Goal: Task Accomplishment & Management: Manage account settings

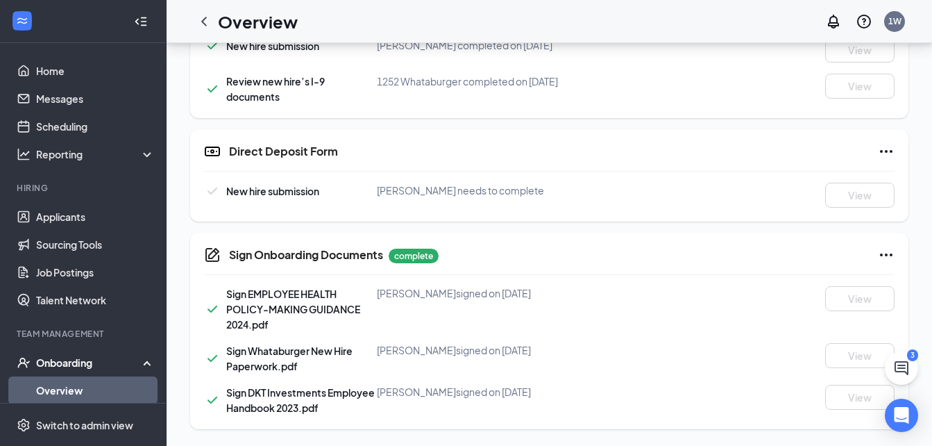
scroll to position [82, 0]
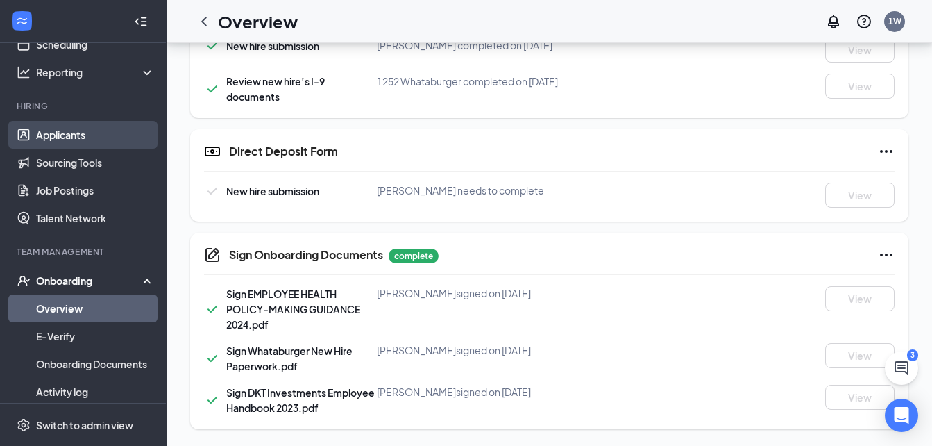
click at [87, 137] on link "Applicants" at bounding box center [95, 135] width 119 height 28
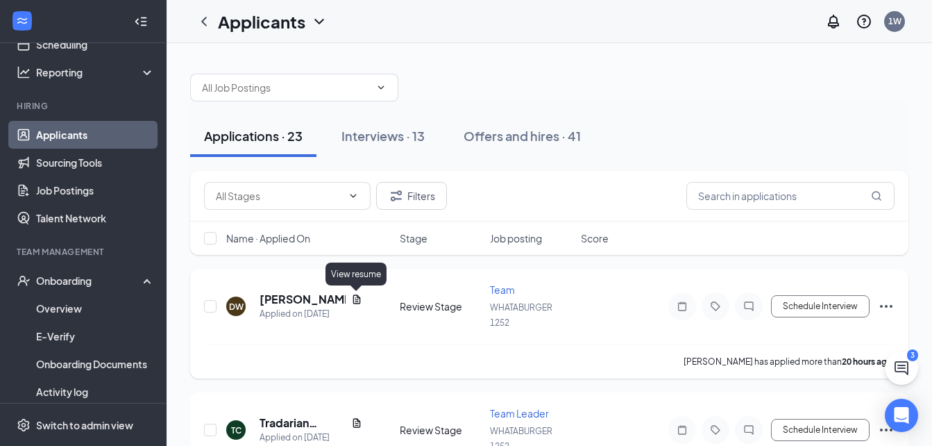
click at [361, 303] on icon "Document" at bounding box center [356, 299] width 11 height 11
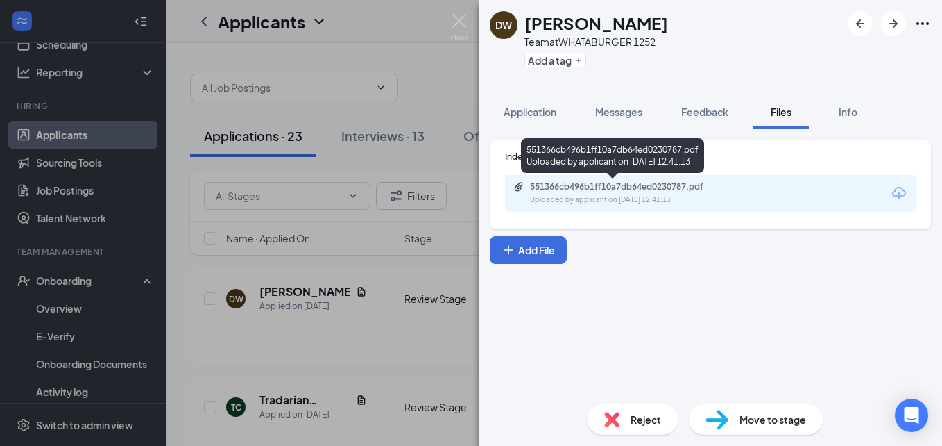
click at [530, 189] on div "551366cb496b1ff10a7db64ed0230787.pdf" at bounding box center [627, 186] width 194 height 11
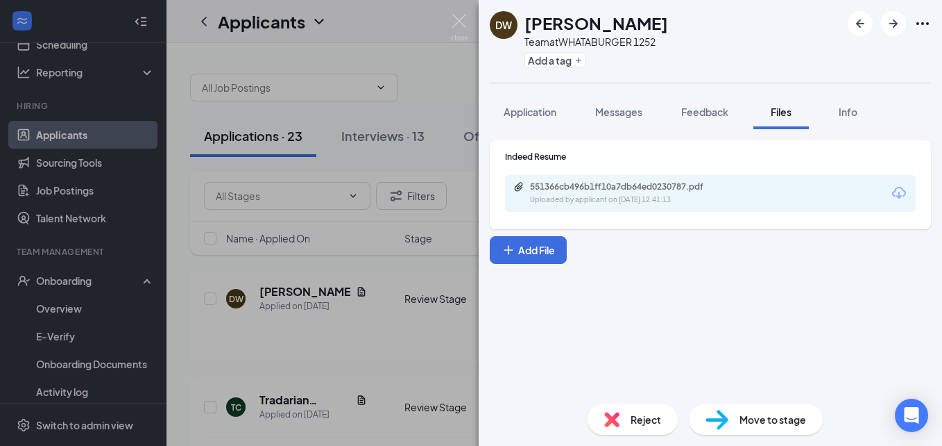
click at [194, 262] on div "DW [PERSON_NAME] Team at WHATABURGER 1252 Add a tag Application Messages Feedba…" at bounding box center [471, 223] width 942 height 446
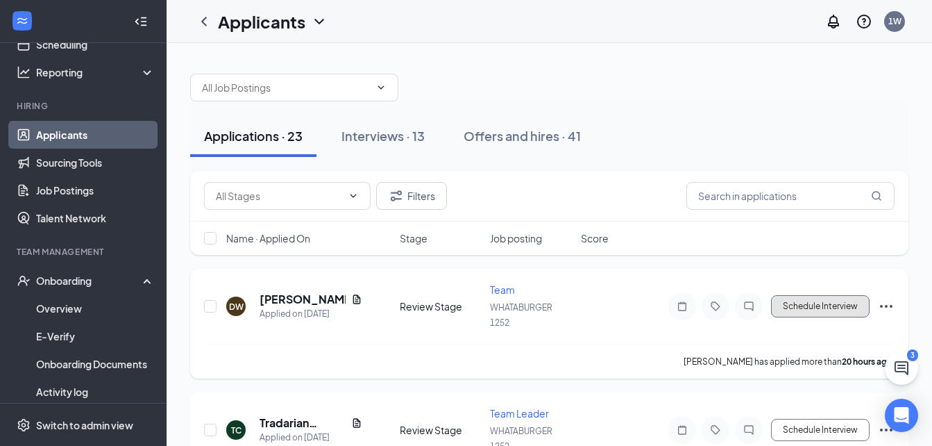
click at [820, 303] on button "Schedule Interview" at bounding box center [820, 306] width 99 height 22
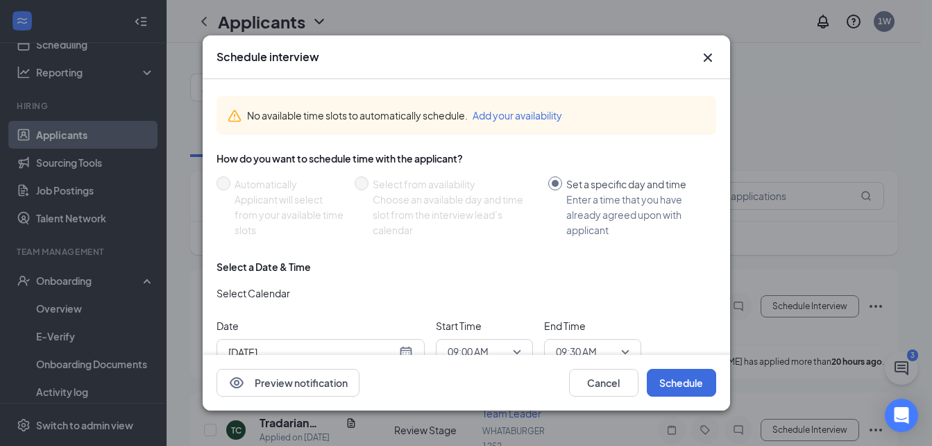
click at [409, 350] on div "[DATE]" at bounding box center [320, 351] width 185 height 15
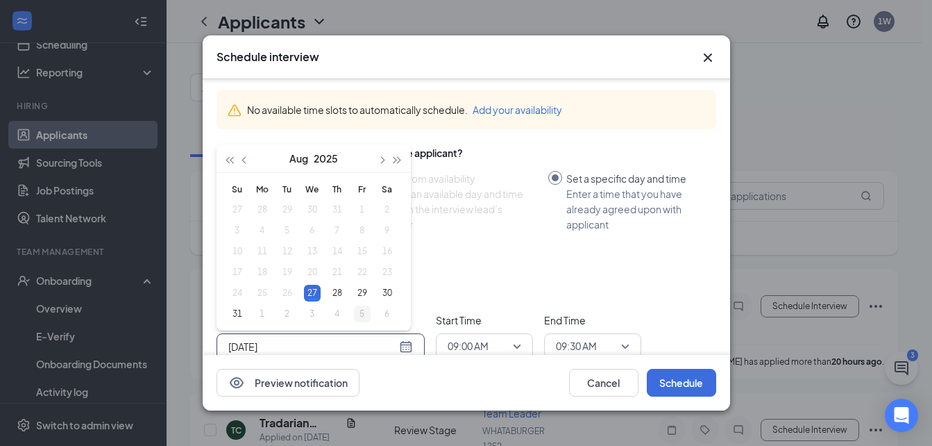
type input "[DATE]"
click at [364, 310] on div "5" at bounding box center [362, 313] width 17 height 17
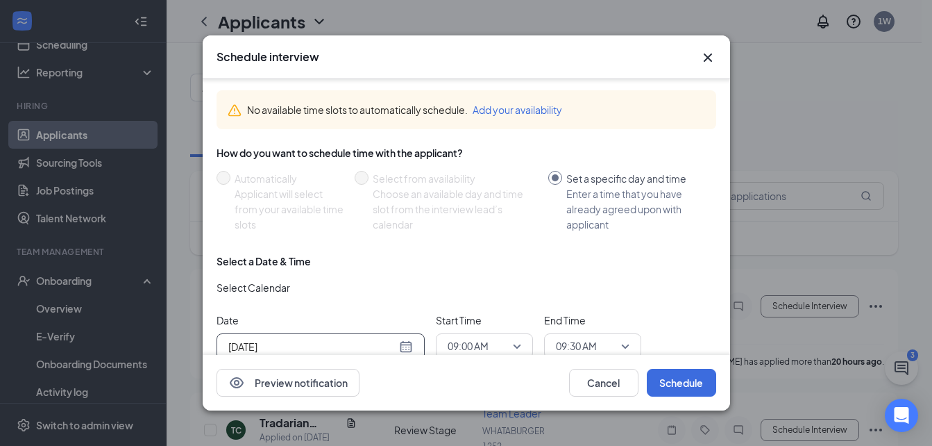
click at [513, 350] on span "09:00 AM" at bounding box center [485, 345] width 74 height 21
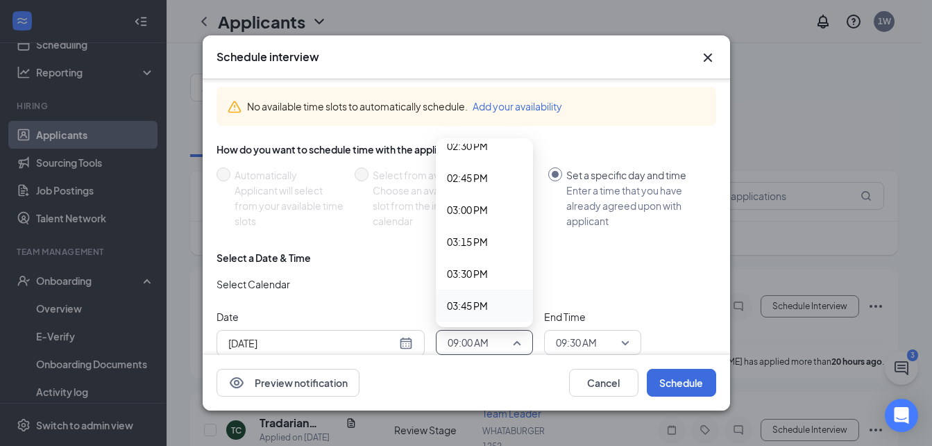
scroll to position [1899, 0]
click at [477, 299] on span "04:00 PM" at bounding box center [467, 305] width 41 height 15
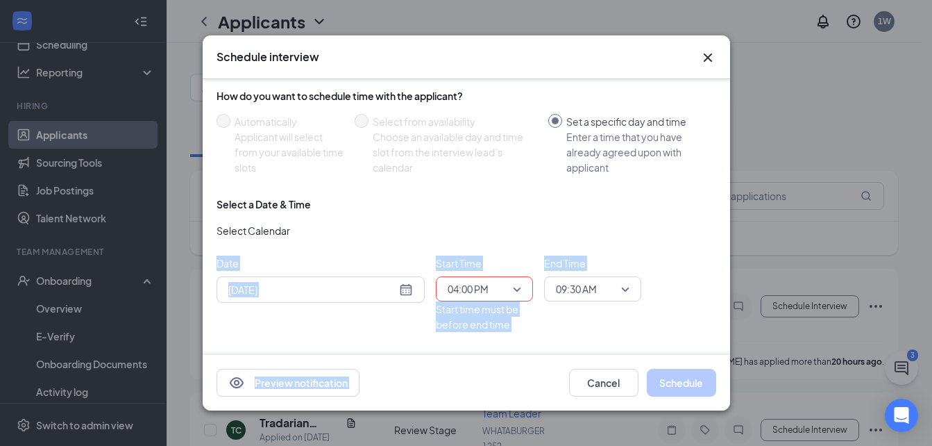
drag, startPoint x: 477, startPoint y: 299, endPoint x: 609, endPoint y: 357, distance: 143.5
click at [609, 357] on div "Schedule interview No available time slots to automatically schedule. Add your …" at bounding box center [466, 222] width 527 height 374
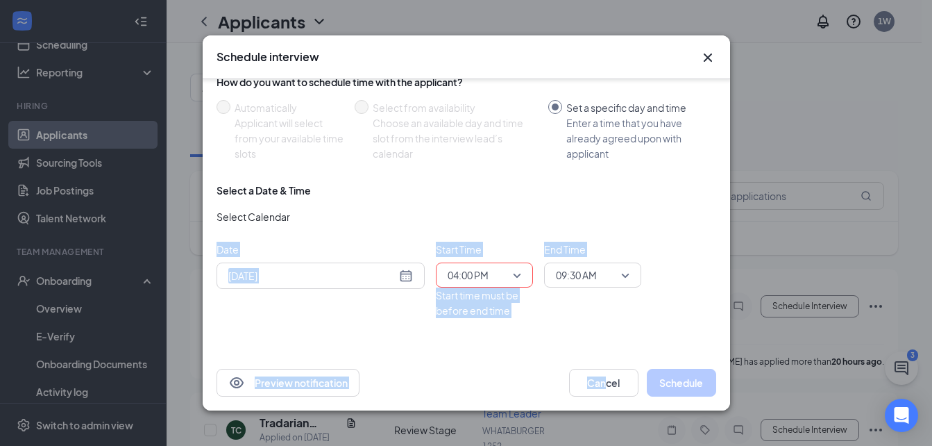
drag, startPoint x: 609, startPoint y: 357, endPoint x: 604, endPoint y: 275, distance: 82.7
click at [604, 275] on span "09:30 AM" at bounding box center [586, 274] width 61 height 21
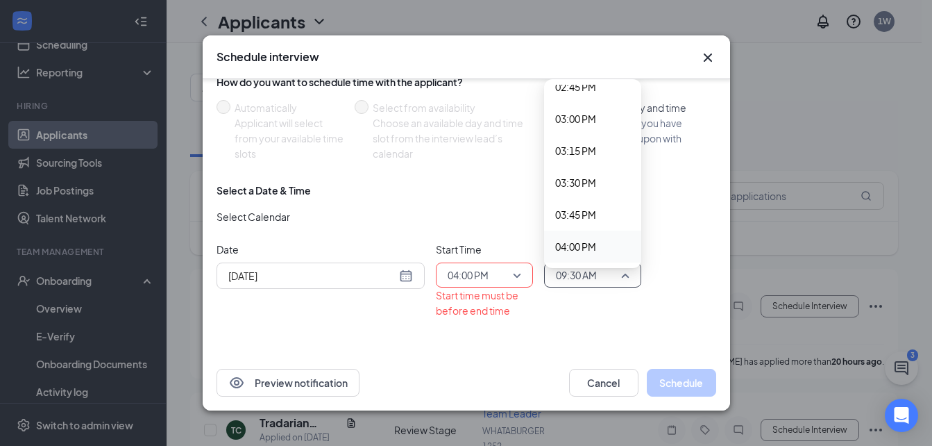
scroll to position [1931, 0]
click at [591, 248] on span "04:15 PM" at bounding box center [575, 246] width 41 height 15
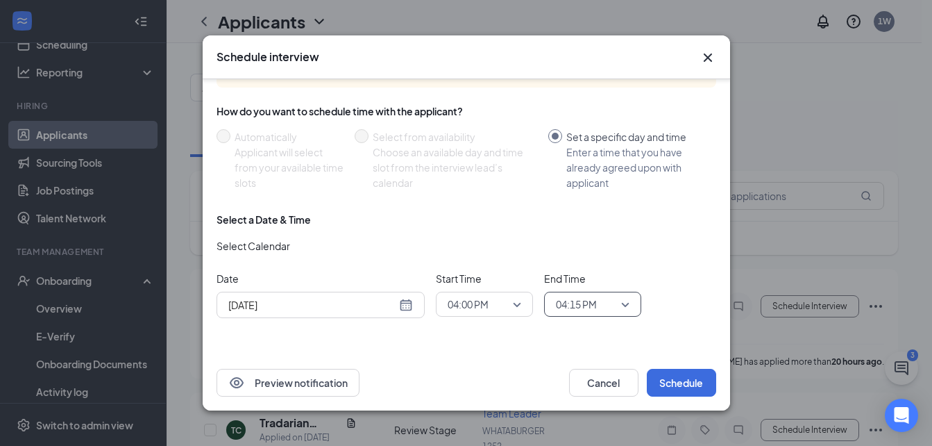
scroll to position [47, 0]
click at [698, 371] on button "Schedule" at bounding box center [681, 383] width 69 height 28
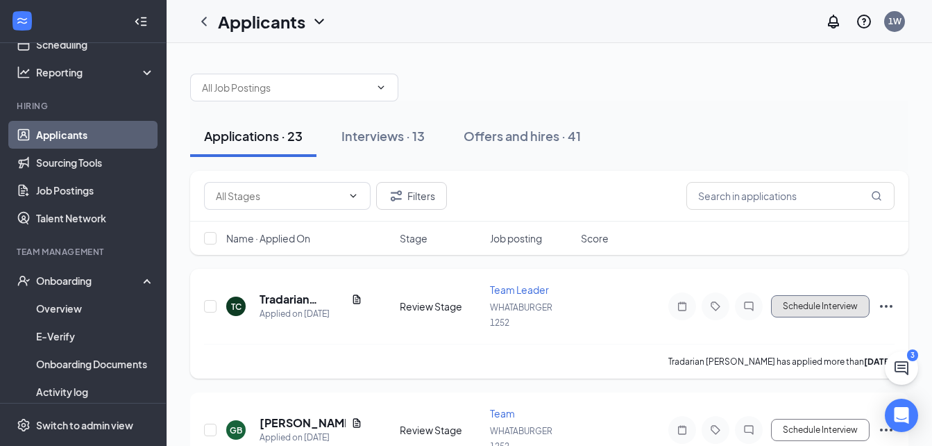
click at [786, 309] on button "Schedule Interview" at bounding box center [820, 306] width 99 height 22
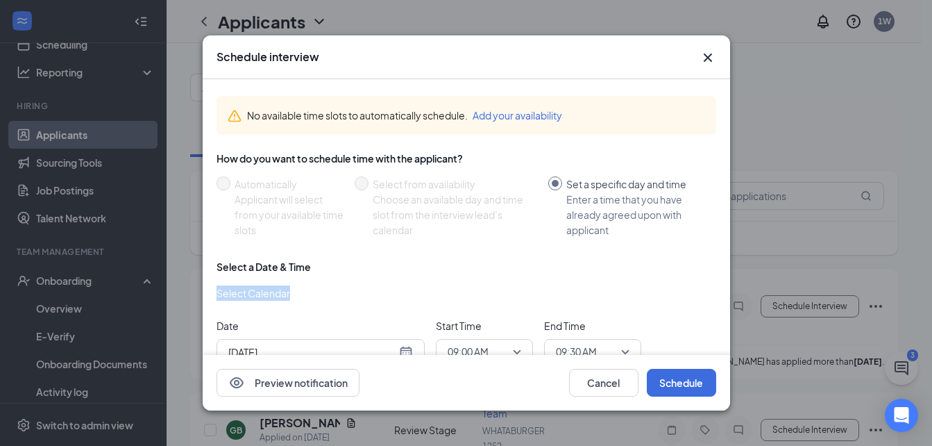
drag, startPoint x: 786, startPoint y: 309, endPoint x: 559, endPoint y: 267, distance: 231.5
click at [559, 267] on div "Schedule interview No available time slots to automatically schedule. Add your …" at bounding box center [466, 223] width 932 height 446
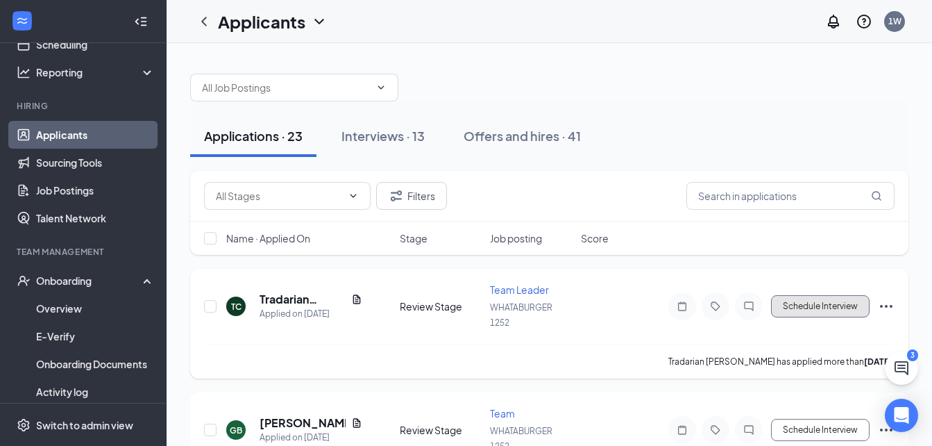
click at [790, 308] on button "Schedule Interview" at bounding box center [820, 306] width 99 height 22
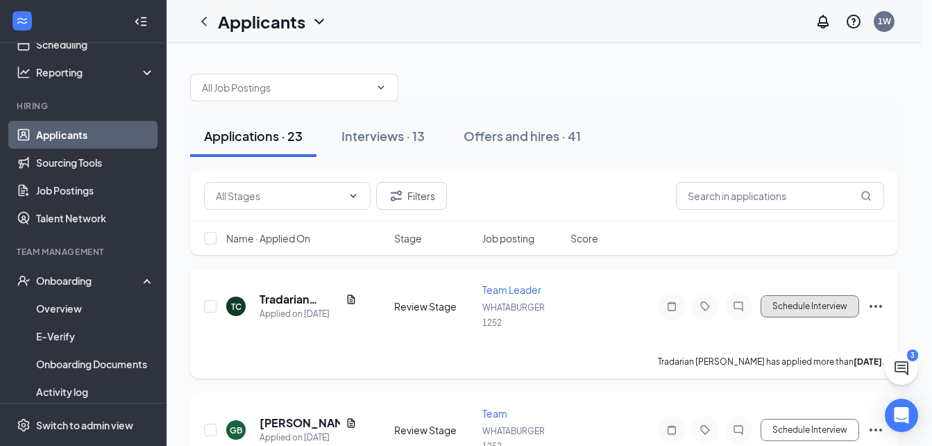
type input "[DATE]"
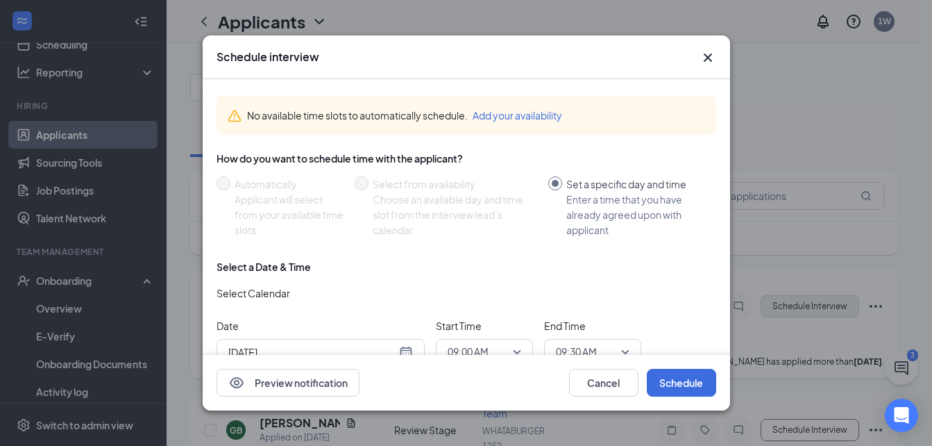
click at [790, 308] on div "Schedule interview No available time slots to automatically schedule. Add your …" at bounding box center [466, 223] width 932 height 446
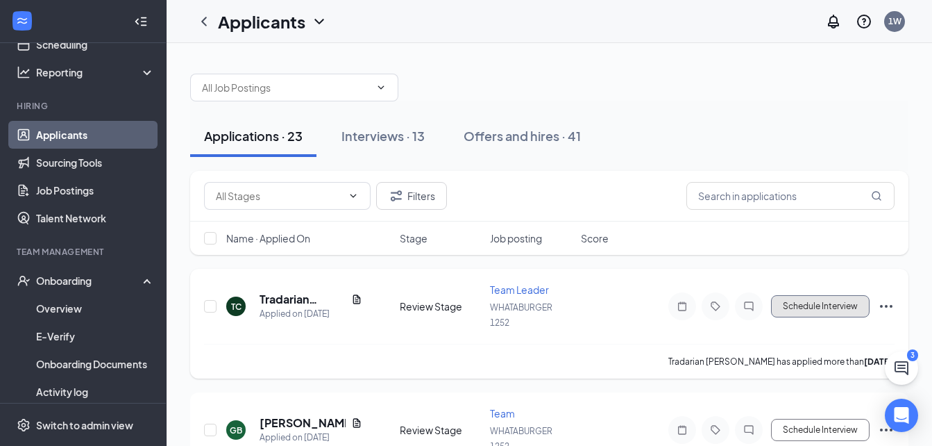
click at [790, 308] on button "Schedule Interview" at bounding box center [820, 306] width 99 height 22
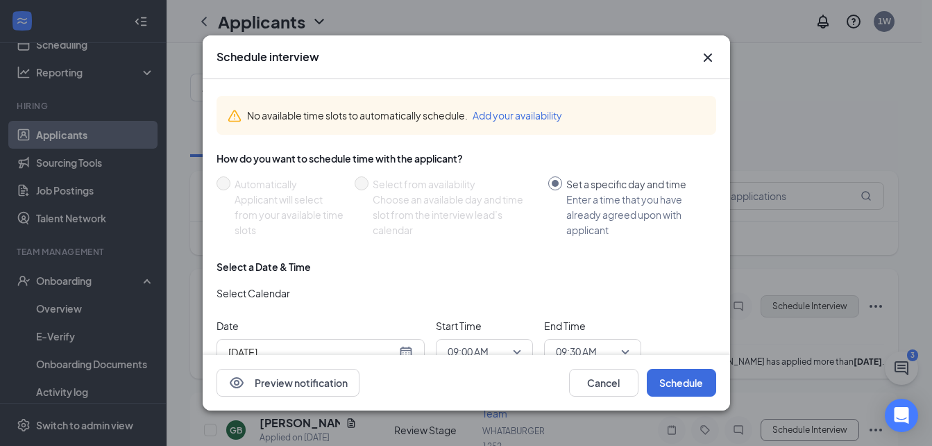
click at [790, 308] on div "Schedule interview No available time slots to automatically schedule. Add your …" at bounding box center [466, 223] width 932 height 446
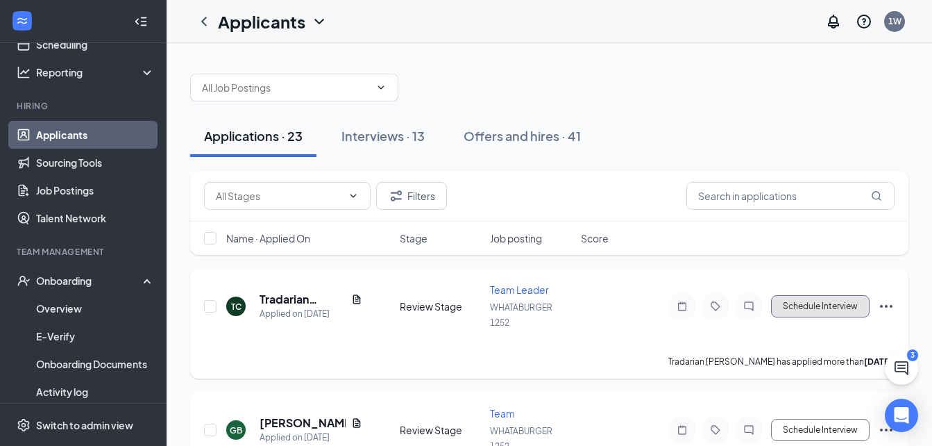
click at [790, 308] on button "Schedule Interview" at bounding box center [820, 306] width 99 height 22
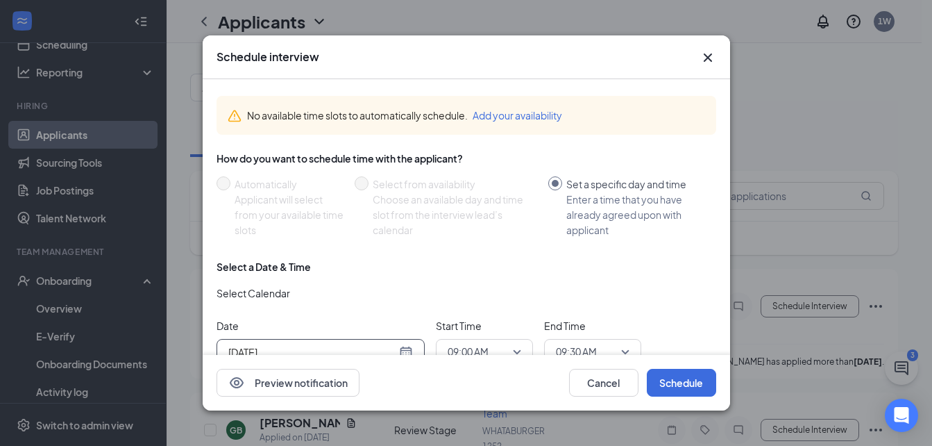
click at [413, 346] on div "[DATE]" at bounding box center [321, 352] width 208 height 26
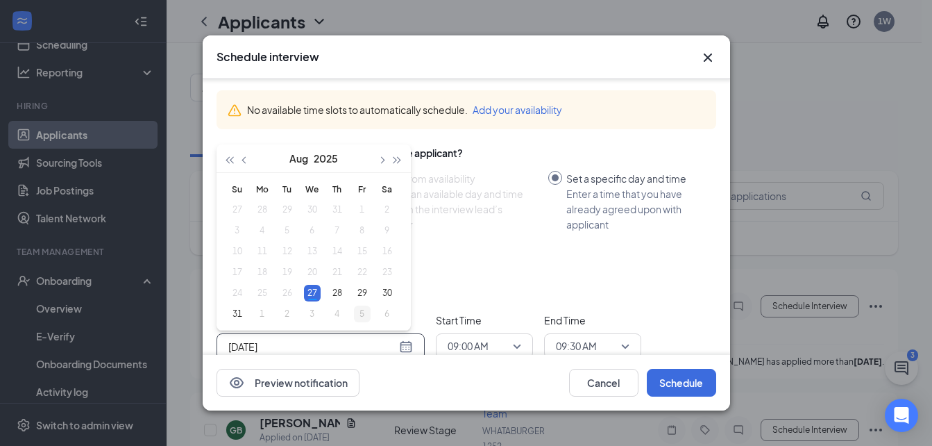
type input "[DATE]"
click at [362, 313] on div "5" at bounding box center [362, 313] width 17 height 17
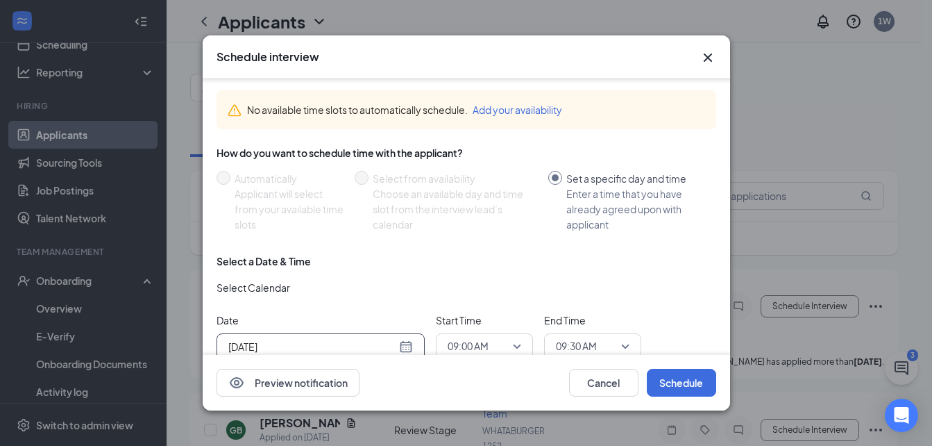
click at [517, 337] on span "09:00 AM" at bounding box center [485, 345] width 74 height 21
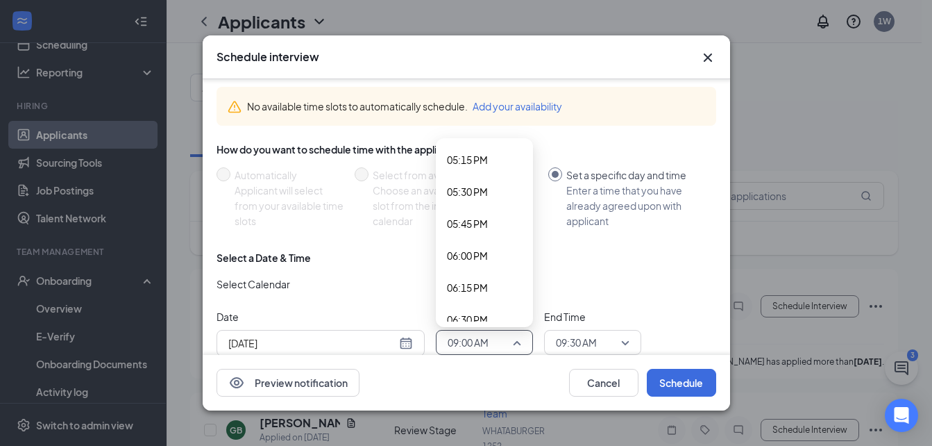
scroll to position [2172, 0]
click at [472, 163] on span "05:00 PM" at bounding box center [467, 159] width 41 height 15
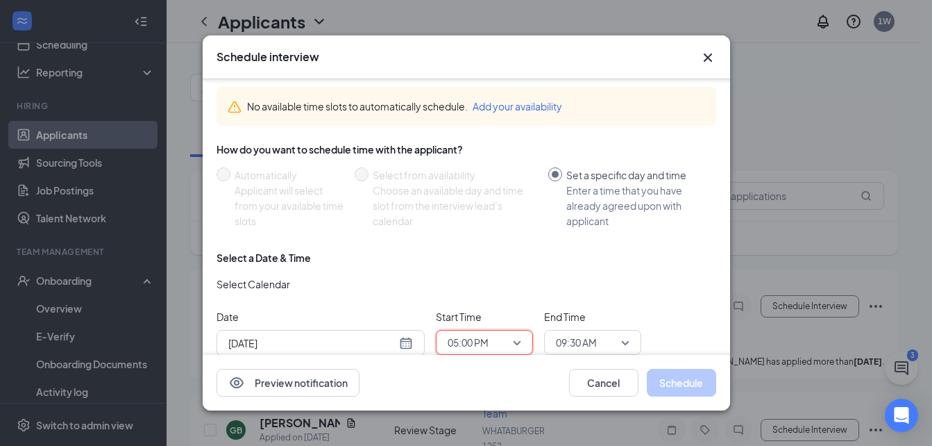
click at [620, 339] on span "09:30 AM" at bounding box center [593, 342] width 74 height 21
click at [613, 338] on span "09:30 AM" at bounding box center [586, 342] width 61 height 21
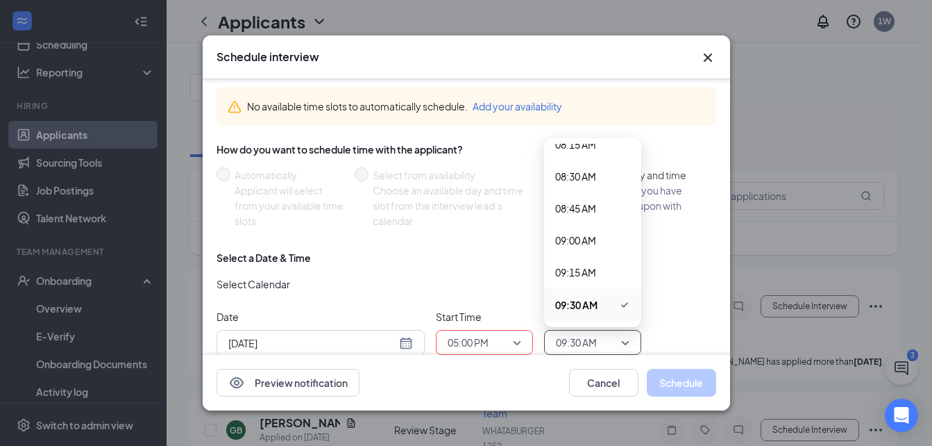
click at [613, 338] on span "09:30 AM" at bounding box center [586, 342] width 61 height 21
click at [580, 246] on span "05:15 PM" at bounding box center [575, 241] width 41 height 15
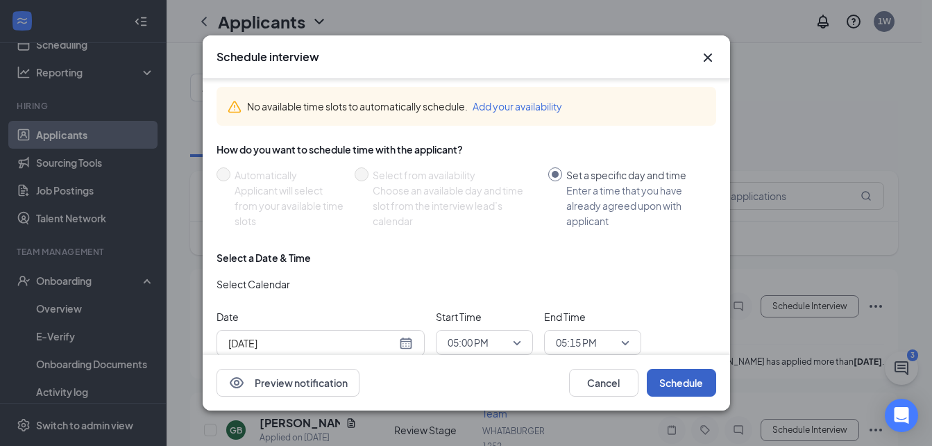
click at [704, 382] on button "Schedule" at bounding box center [681, 383] width 69 height 28
